Goal: Transaction & Acquisition: Purchase product/service

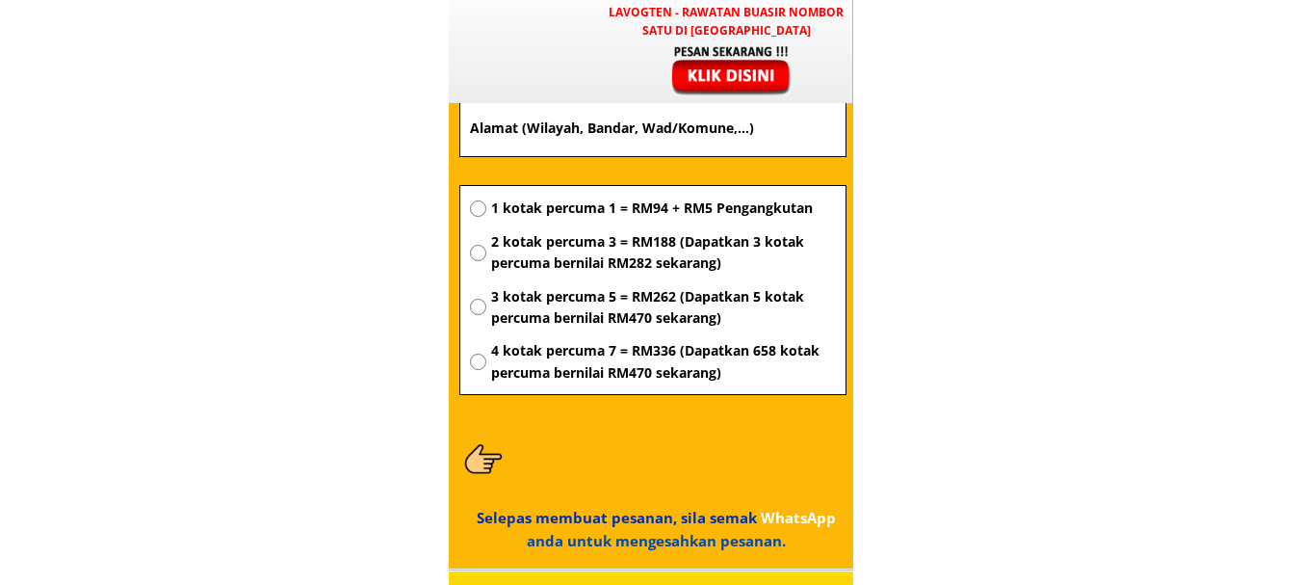
type input "Staf km kepayan perdana lotE30-1 G floor blok E jln lintas kepayan commcenter […"
type input "01140401626"
type input "[PERSON_NAME]"
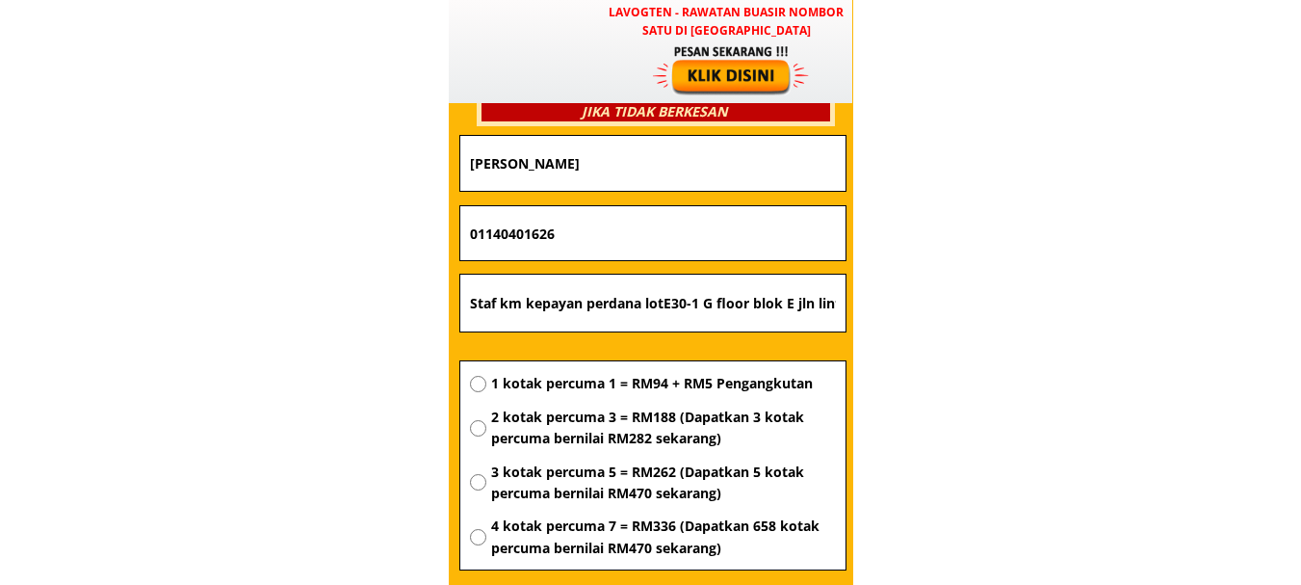
scroll to position [6919, 0]
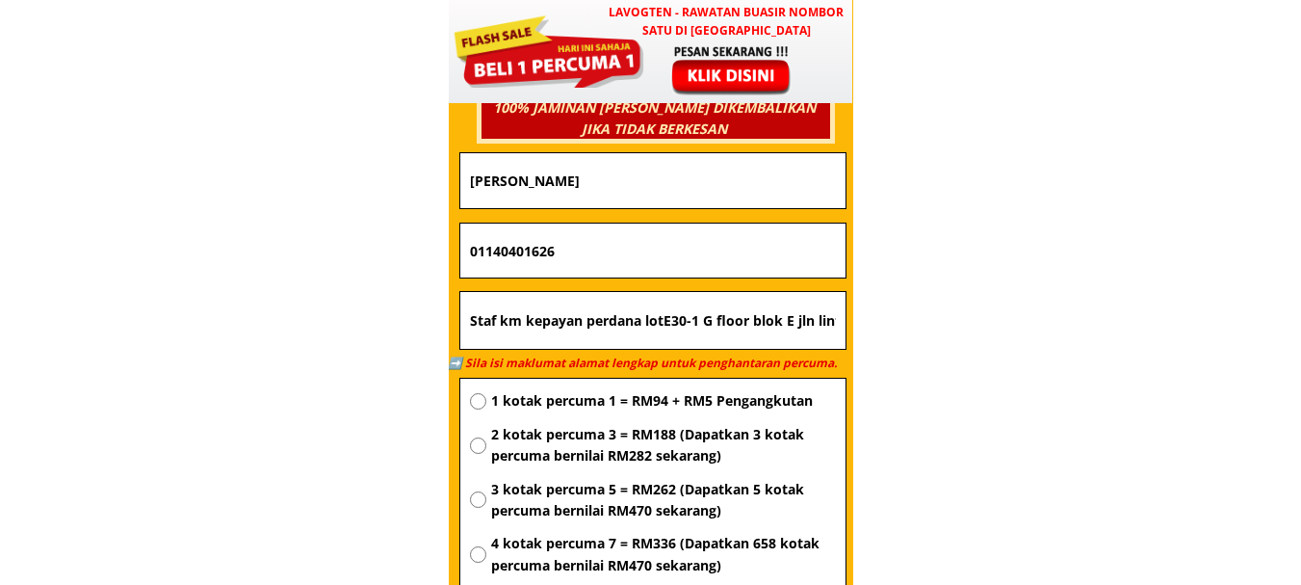
click at [696, 182] on input "[PERSON_NAME]" at bounding box center [653, 180] width 376 height 55
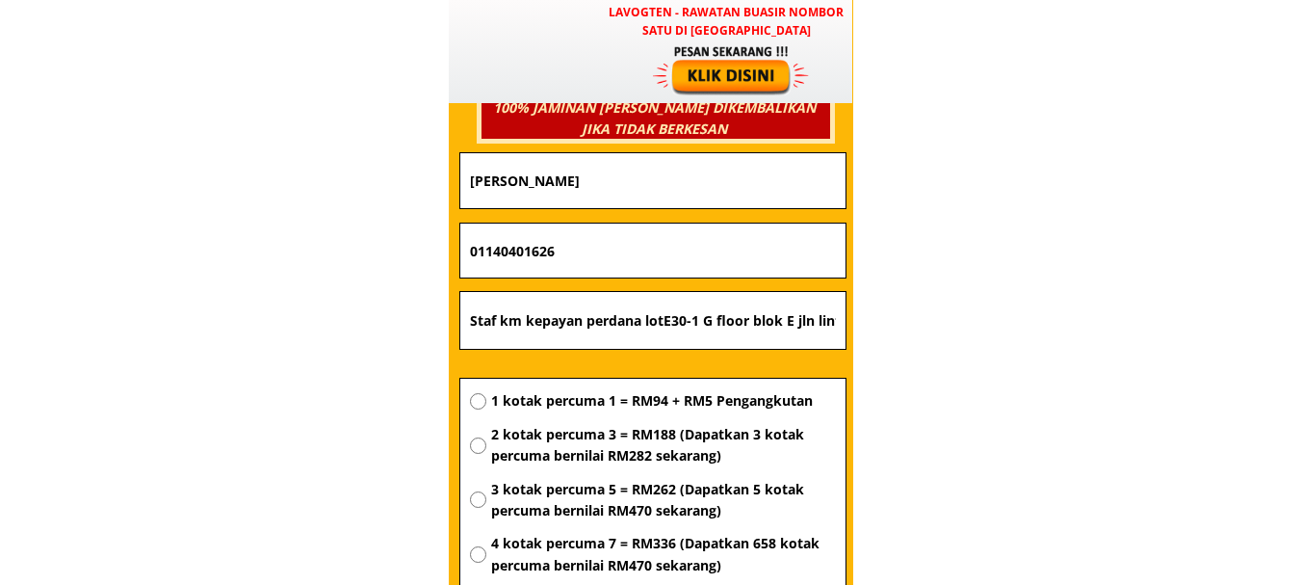
scroll to position [6919, 0]
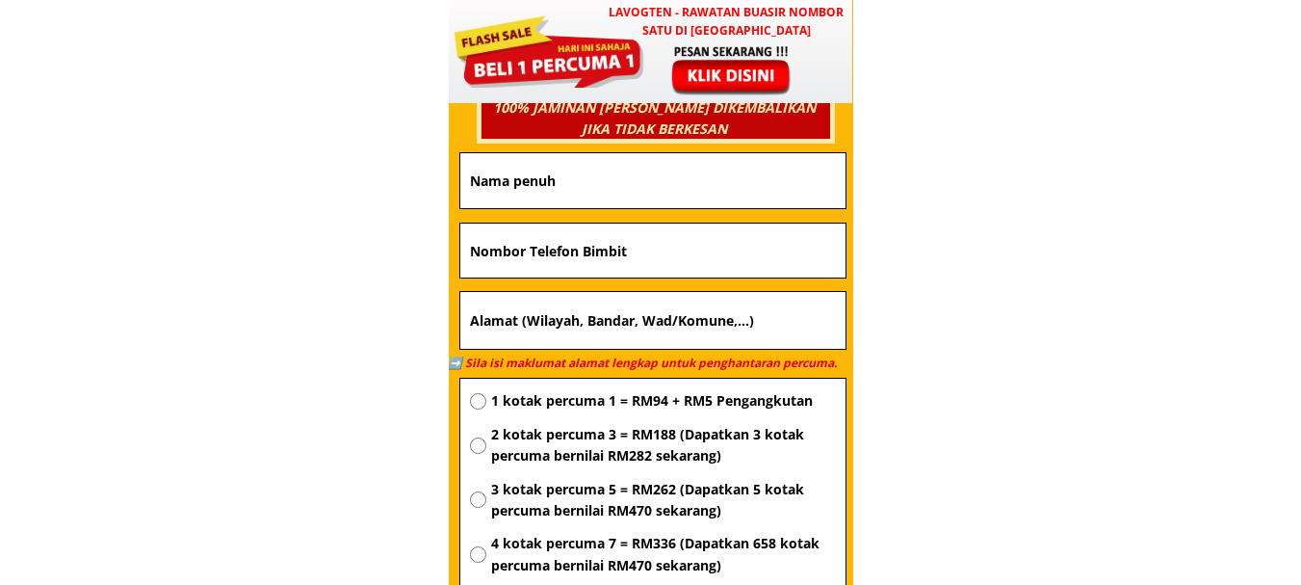
click at [649, 249] on input "text" at bounding box center [653, 250] width 376 height 54
paste input "0196445328"
type input "0196445328"
click at [620, 193] on input "text" at bounding box center [653, 180] width 376 height 55
paste input "Fauziah s awang"
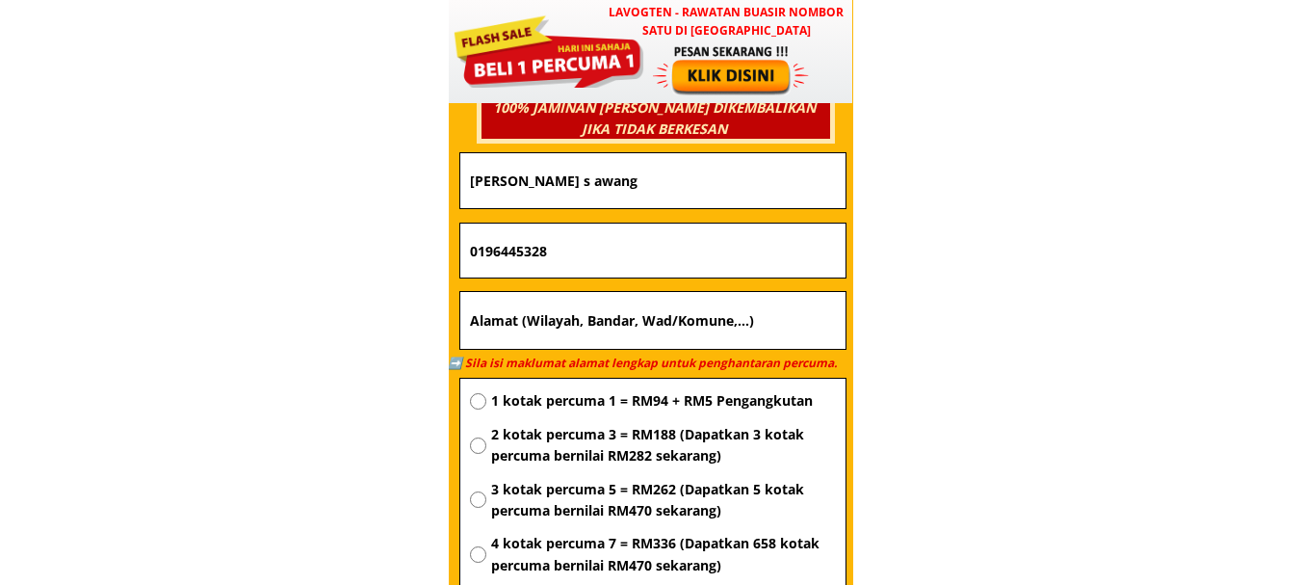
type input "Fauziah s awang"
click at [629, 292] on input "text" at bounding box center [653, 321] width 376 height 58
click at [630, 305] on input "text" at bounding box center [653, 321] width 376 height 58
paste input "91207 KG PANGKALAN 88 KUNAK SABAH"
type input "91207 KG PANGKALAN 88 KUNAK SABAH"
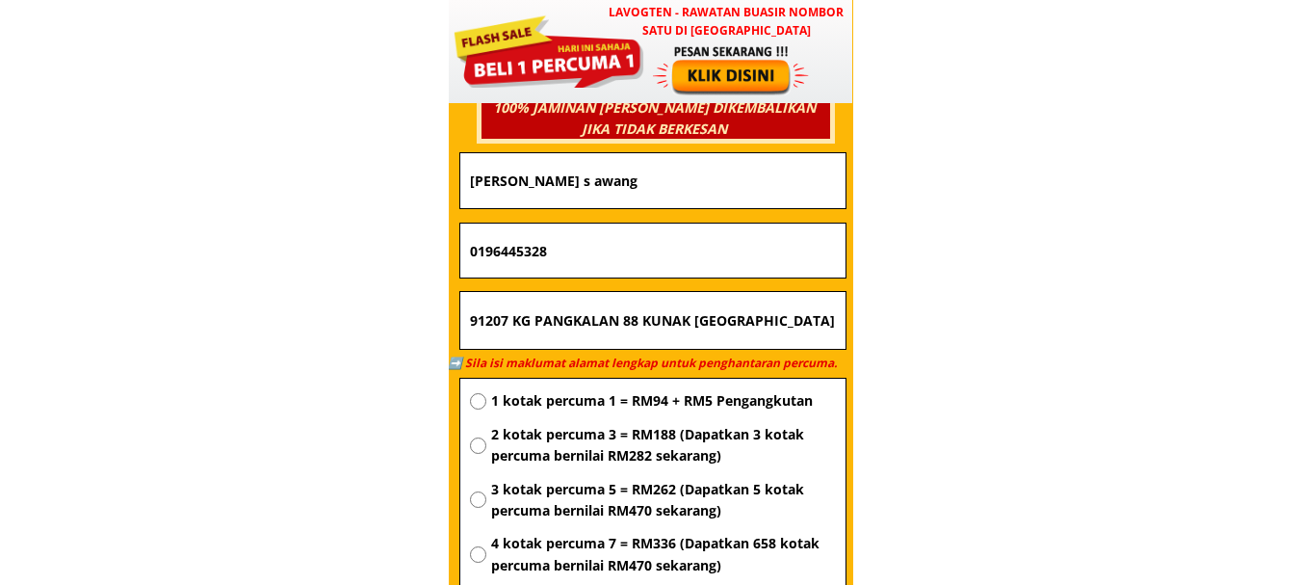
click at [618, 397] on span "1 kotak percuma 1 = RM94 + RM5 Pengangkutan" at bounding box center [663, 400] width 345 height 21
radio input "true"
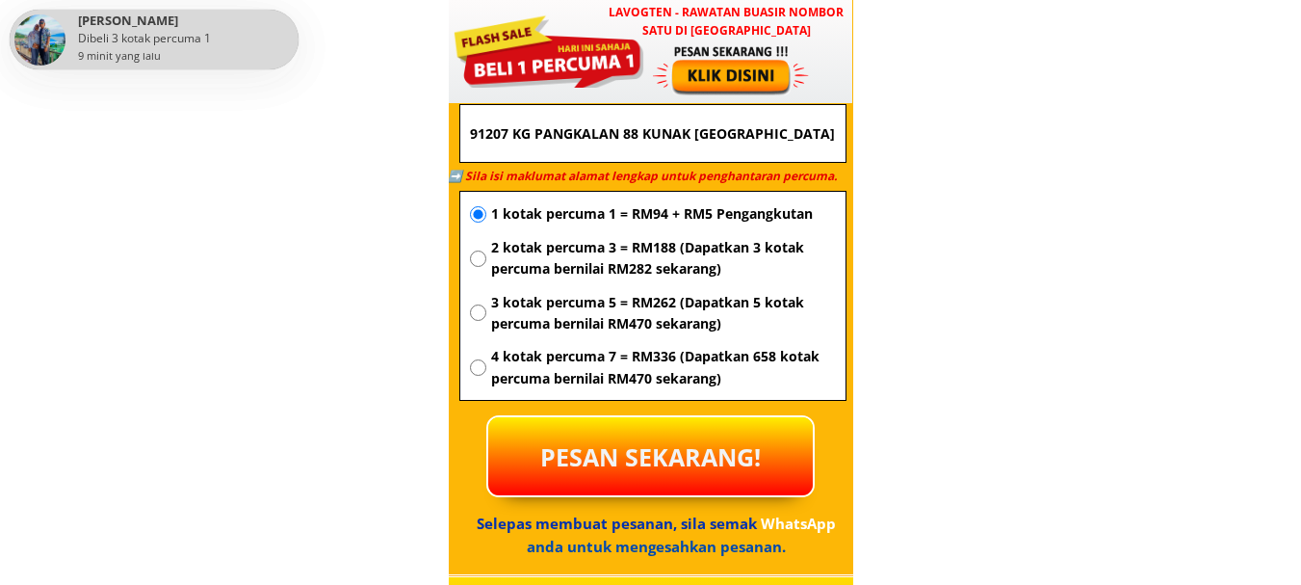
scroll to position [7111, 0]
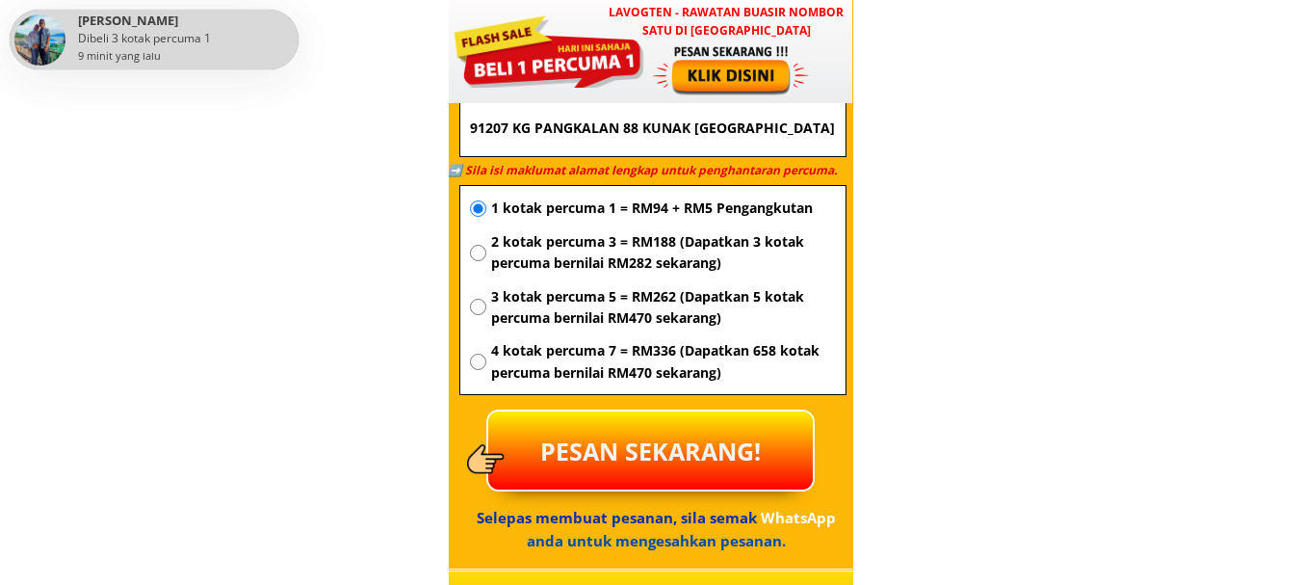
click at [621, 460] on p "PESAN SEKARANG!" at bounding box center [650, 450] width 325 height 78
